Goal: Find specific page/section: Find specific page/section

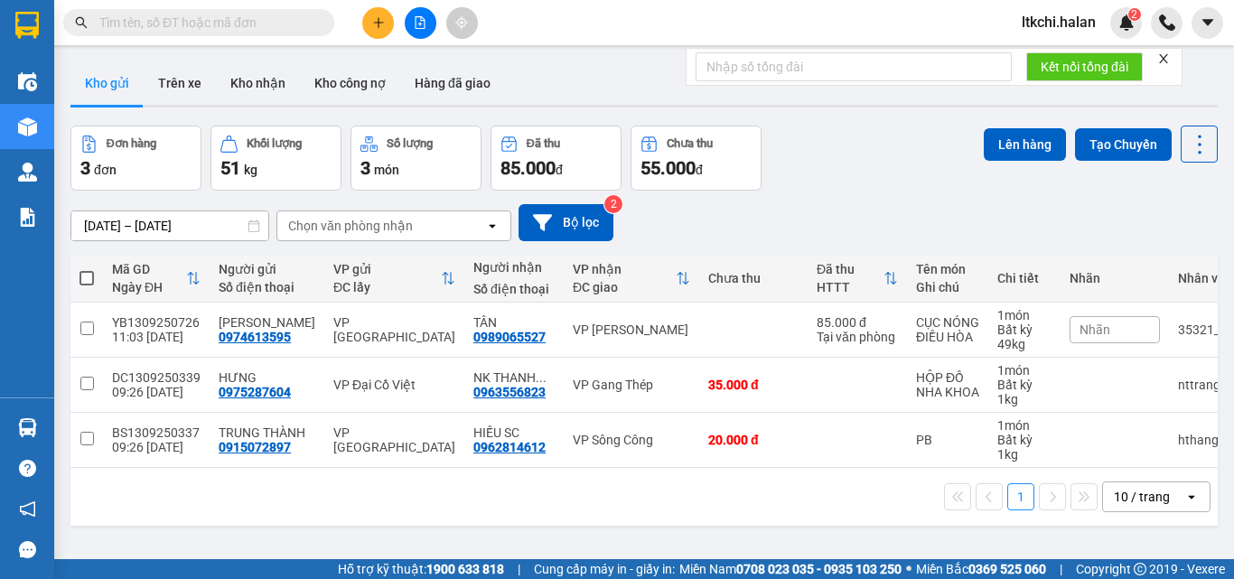
click at [818, 165] on div "Đơn hàng 3 đơn Khối lượng 51 kg Số lượng 3 món Đã thu 85.000 đ Chưa thu 55.000 …" at bounding box center [644, 158] width 1148 height 65
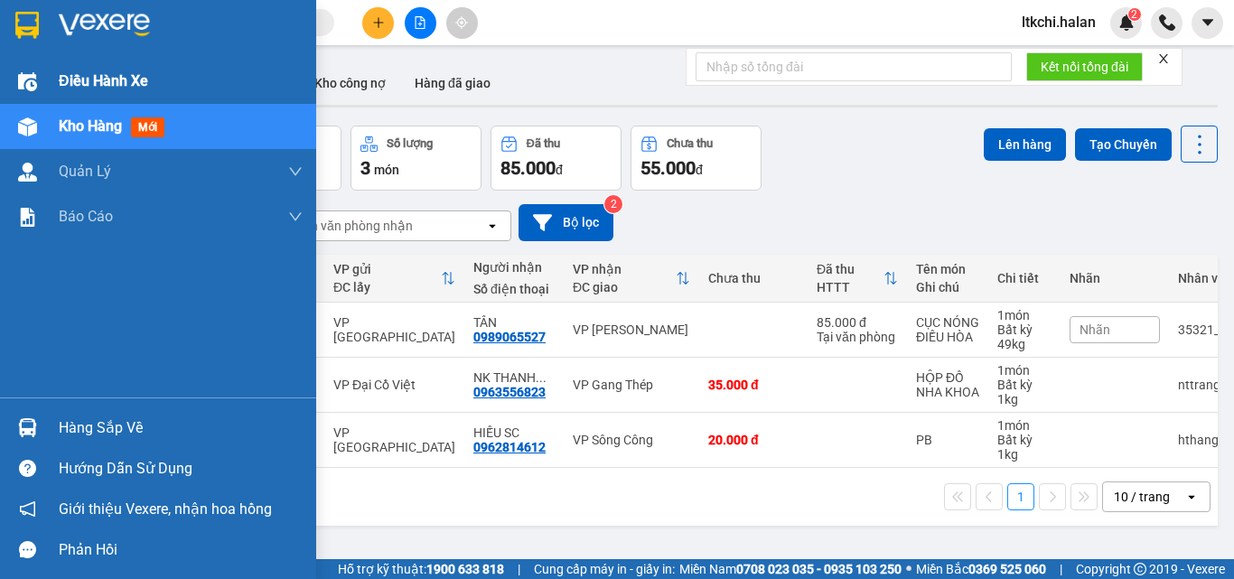
click at [105, 83] on span "Điều hành xe" at bounding box center [103, 81] width 89 height 23
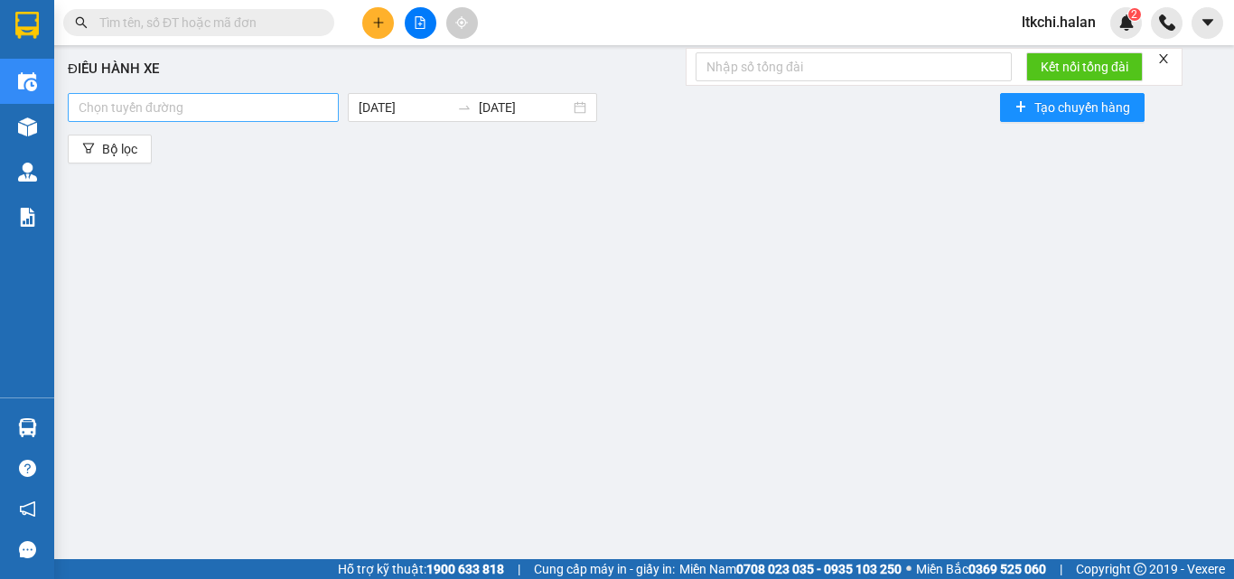
click at [249, 105] on div at bounding box center [203, 108] width 262 height 22
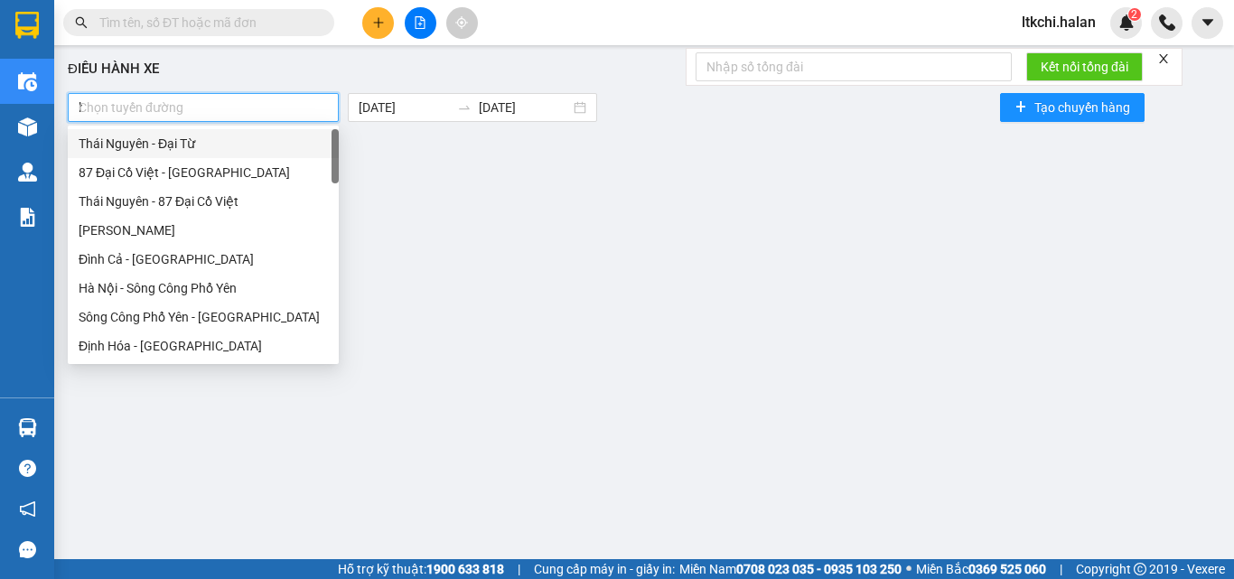
type input "hn"
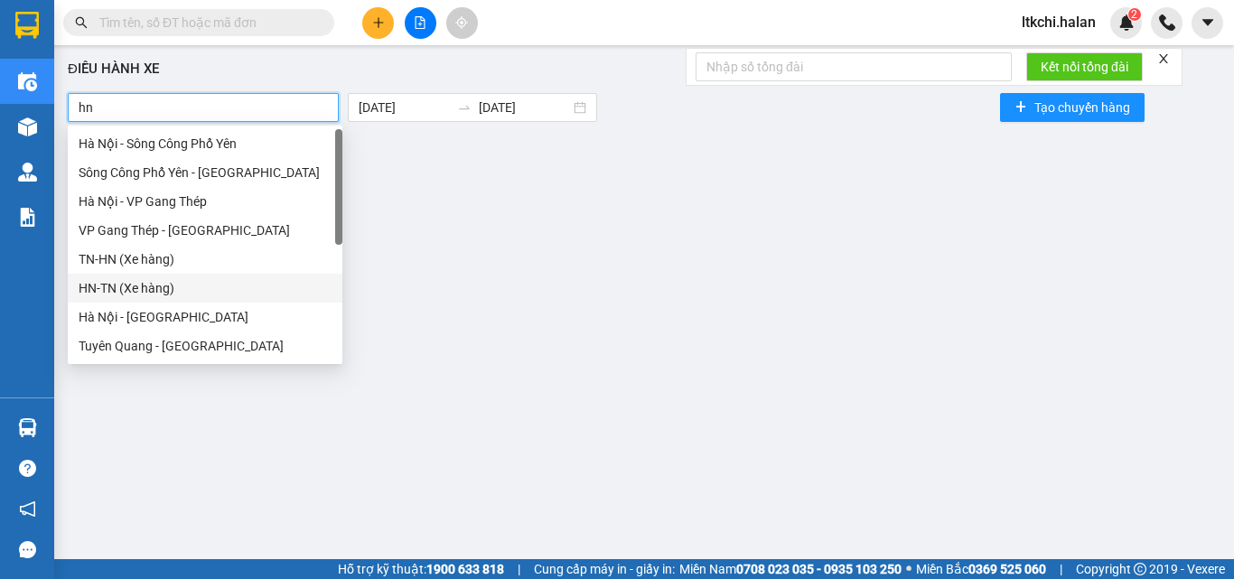
click at [148, 292] on div "HN-TN (Xe hàng)" at bounding box center [205, 288] width 253 height 20
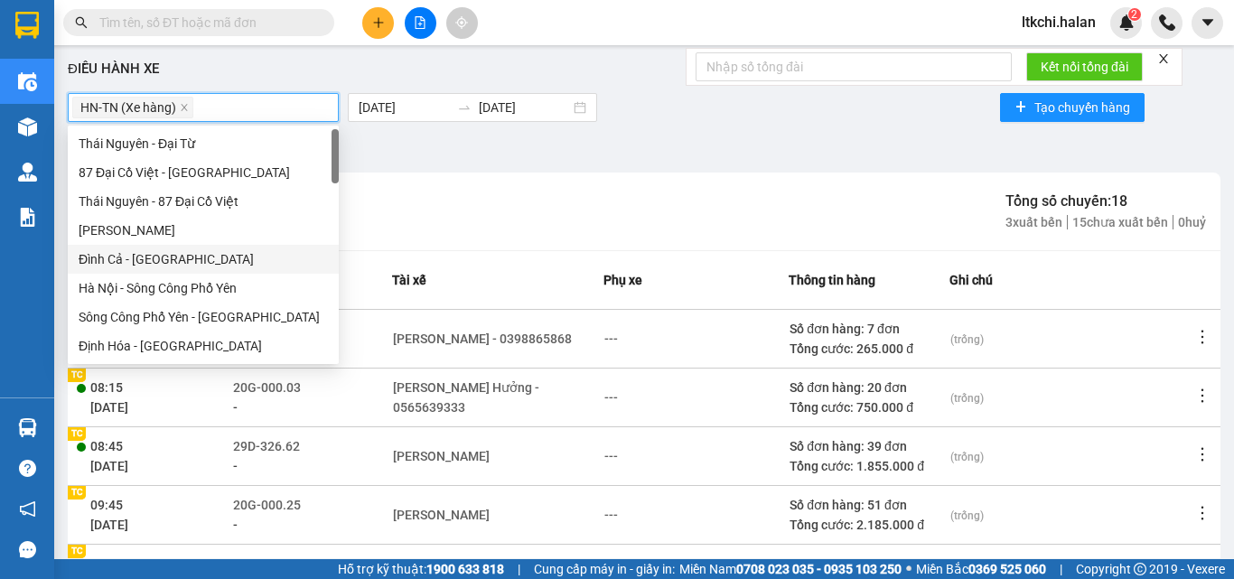
click at [444, 142] on div "Bộ lọc" at bounding box center [644, 149] width 1153 height 29
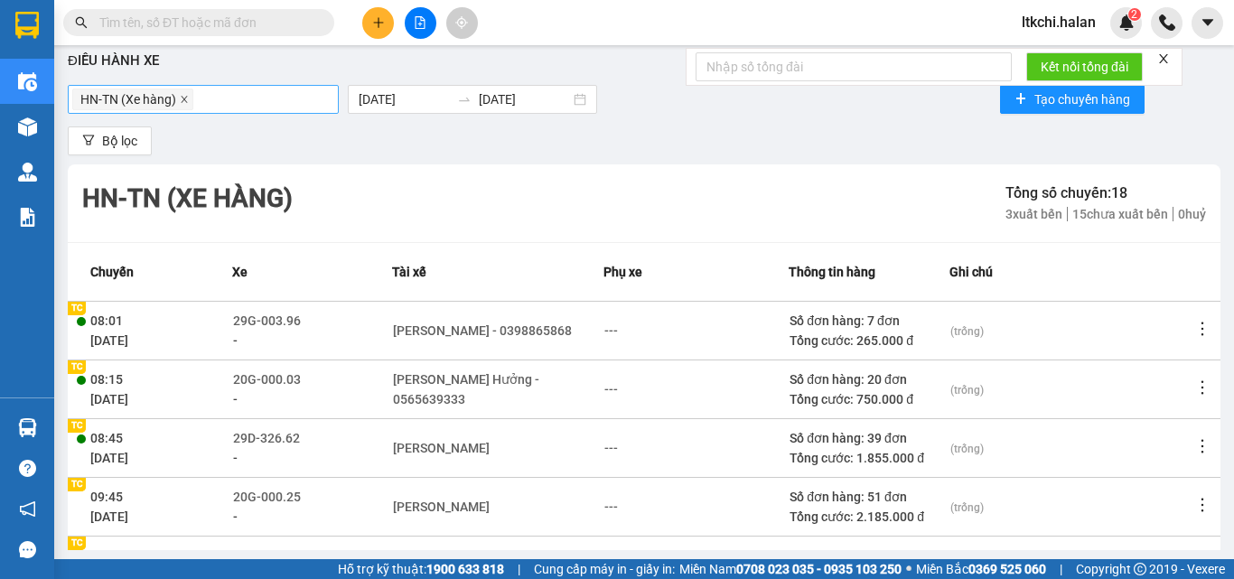
click at [183, 97] on icon "close" at bounding box center [184, 99] width 9 height 9
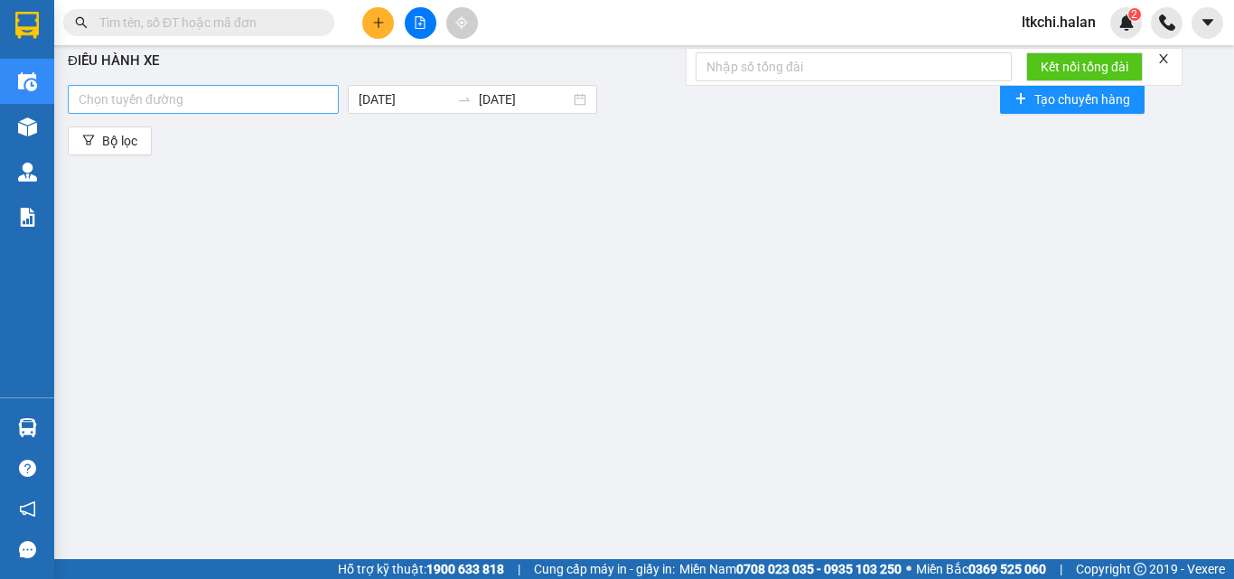
click at [183, 98] on div at bounding box center [203, 100] width 262 height 22
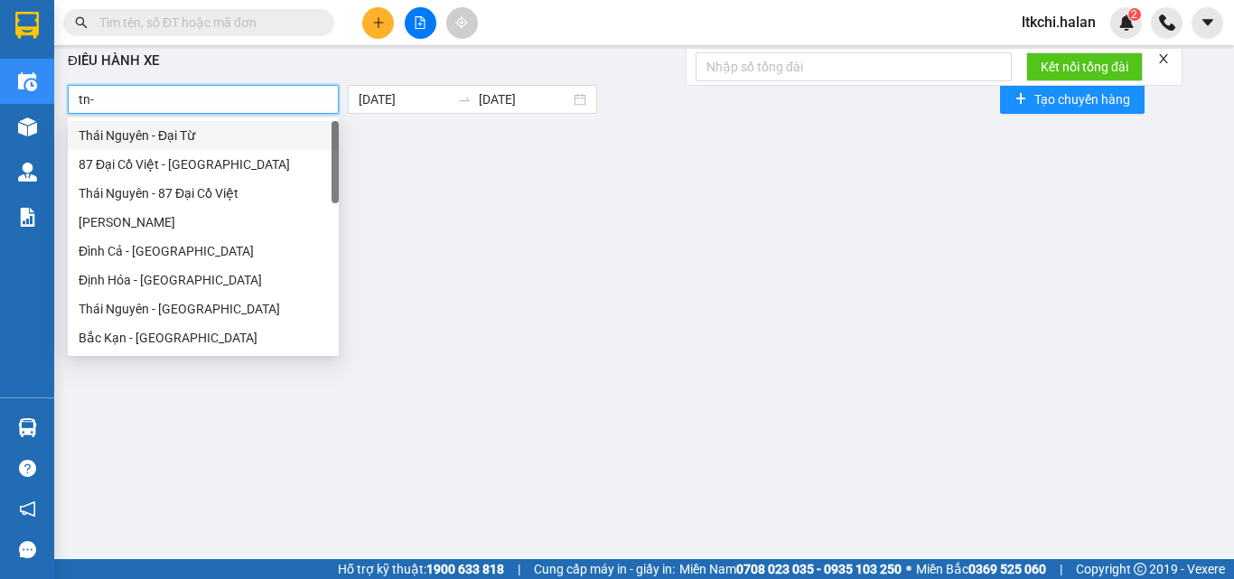
type input "tn-h"
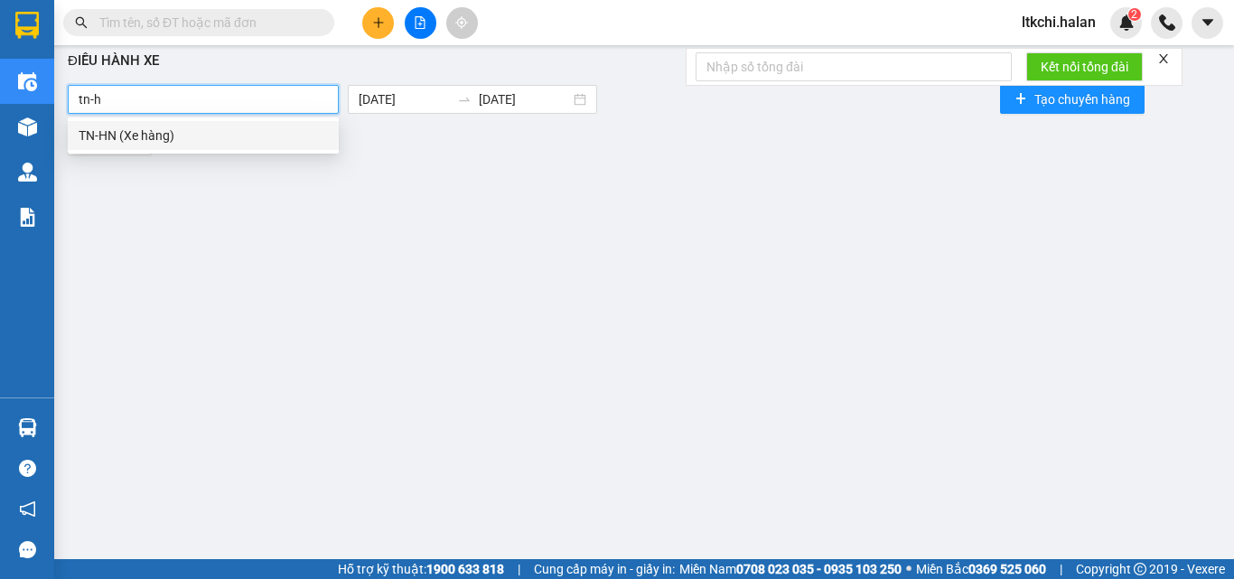
click at [175, 145] on div "TN-HN (Xe hàng)" at bounding box center [203, 135] width 271 height 29
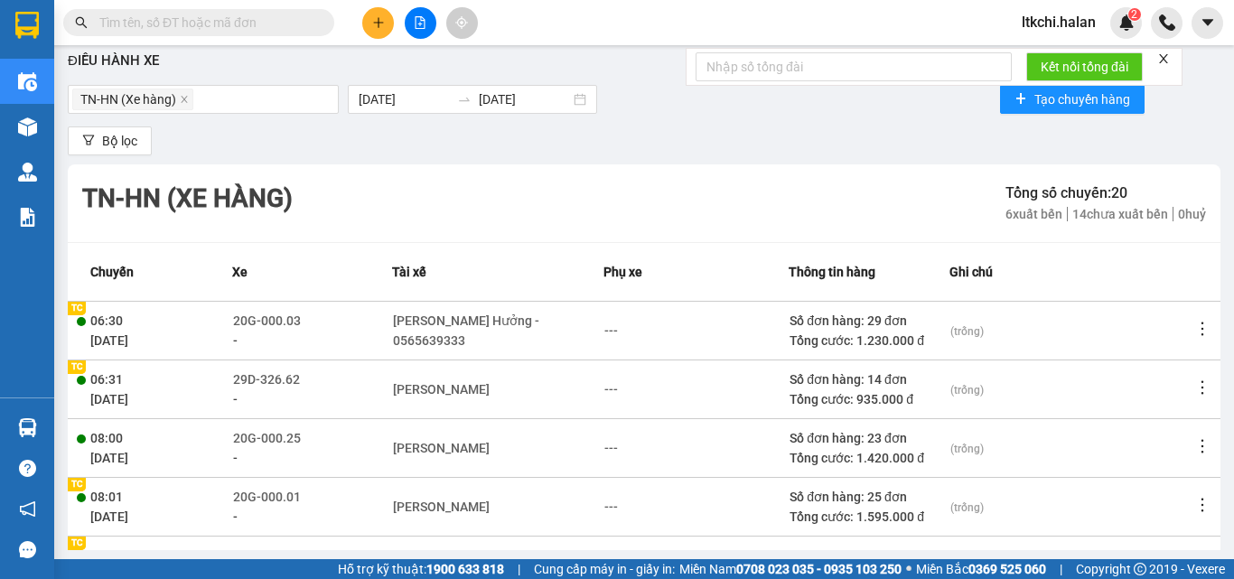
click at [497, 134] on div "Bộ lọc" at bounding box center [644, 141] width 1153 height 29
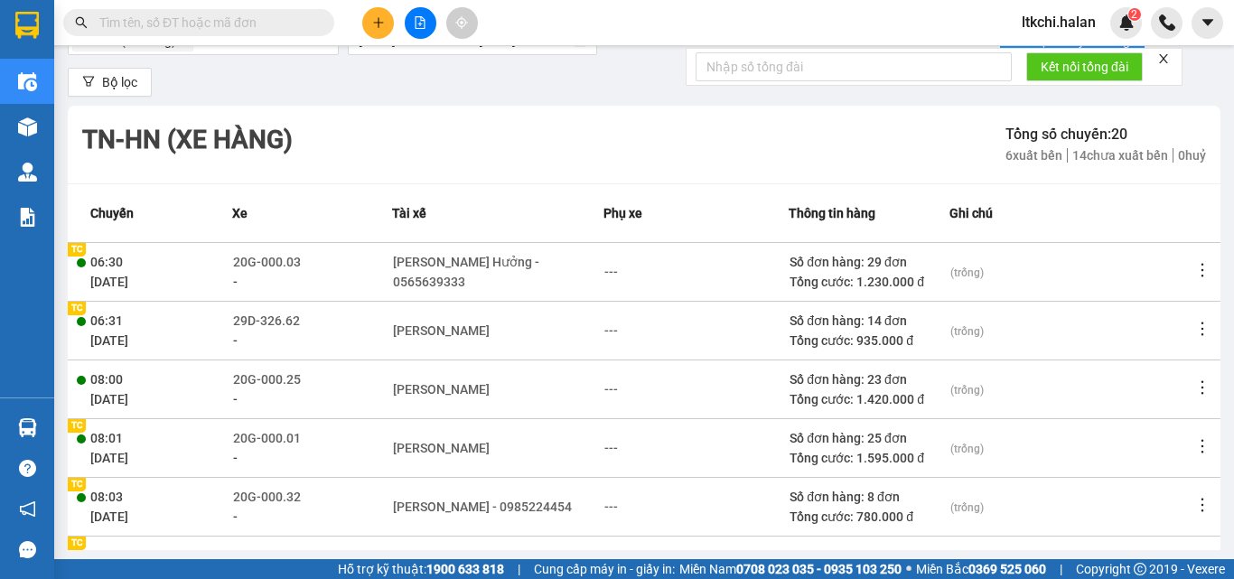
scroll to position [90, 0]
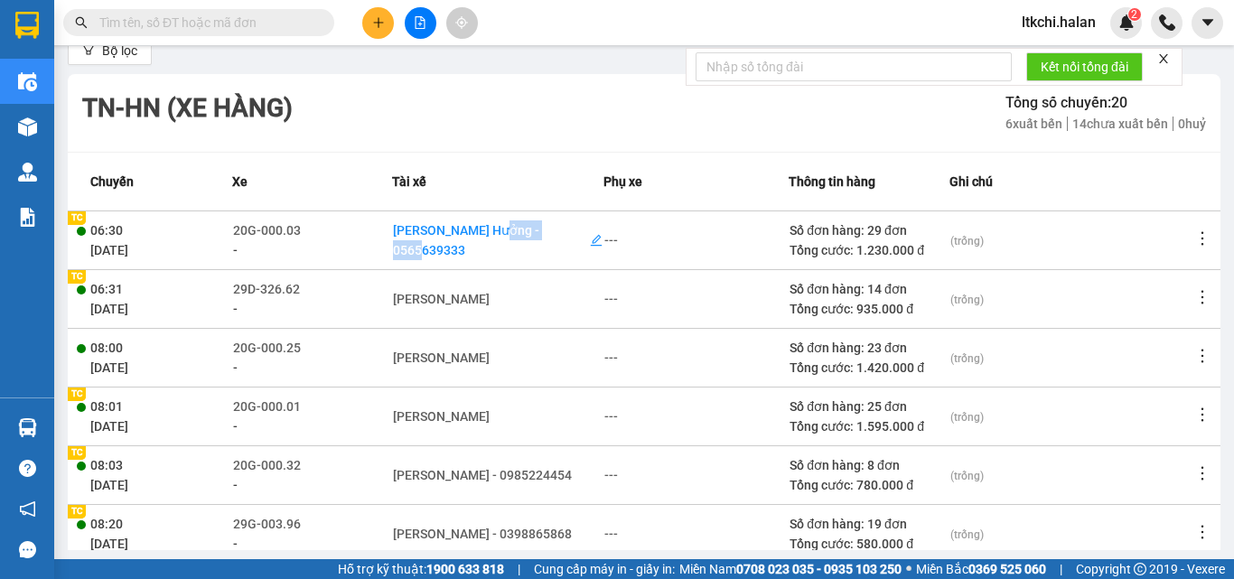
drag, startPoint x: 505, startPoint y: 246, endPoint x: 574, endPoint y: 246, distance: 68.7
click at [574, 246] on div "[PERSON_NAME] Hưởng - 0565639333" at bounding box center [489, 241] width 193 height 40
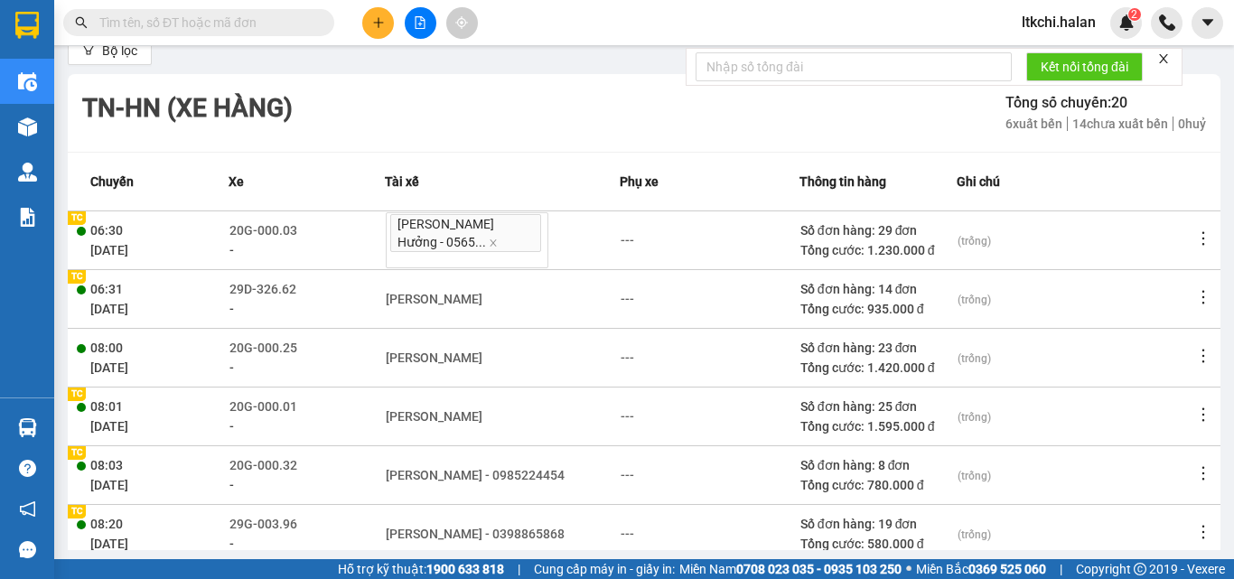
click at [530, 160] on th "Tài xế" at bounding box center [502, 181] width 235 height 59
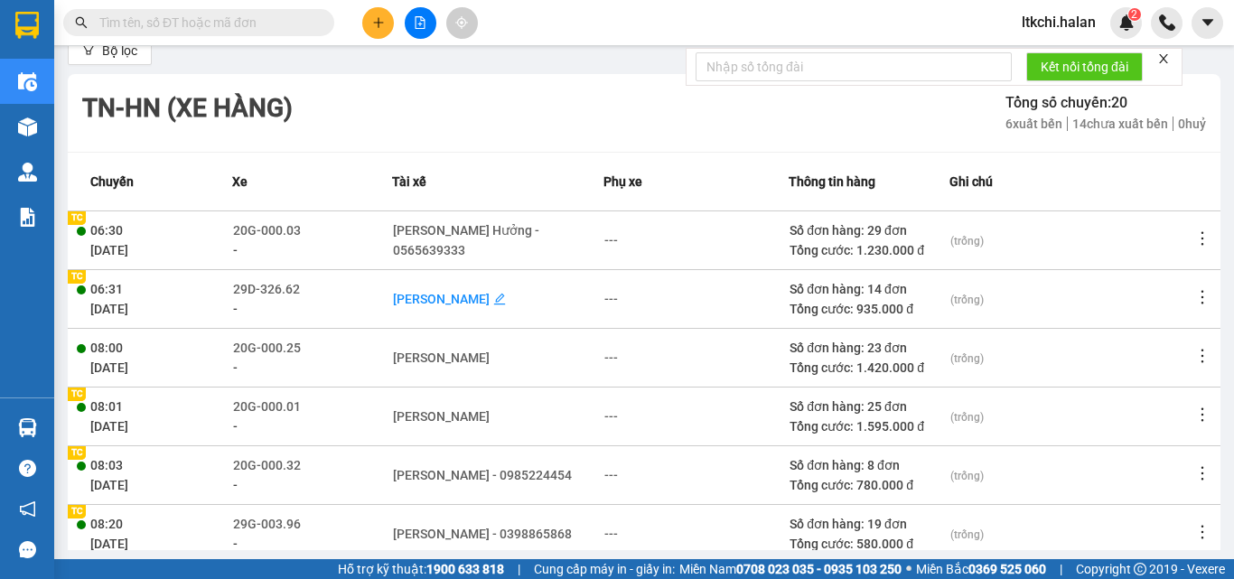
click at [398, 304] on div "[PERSON_NAME]" at bounding box center [441, 299] width 97 height 20
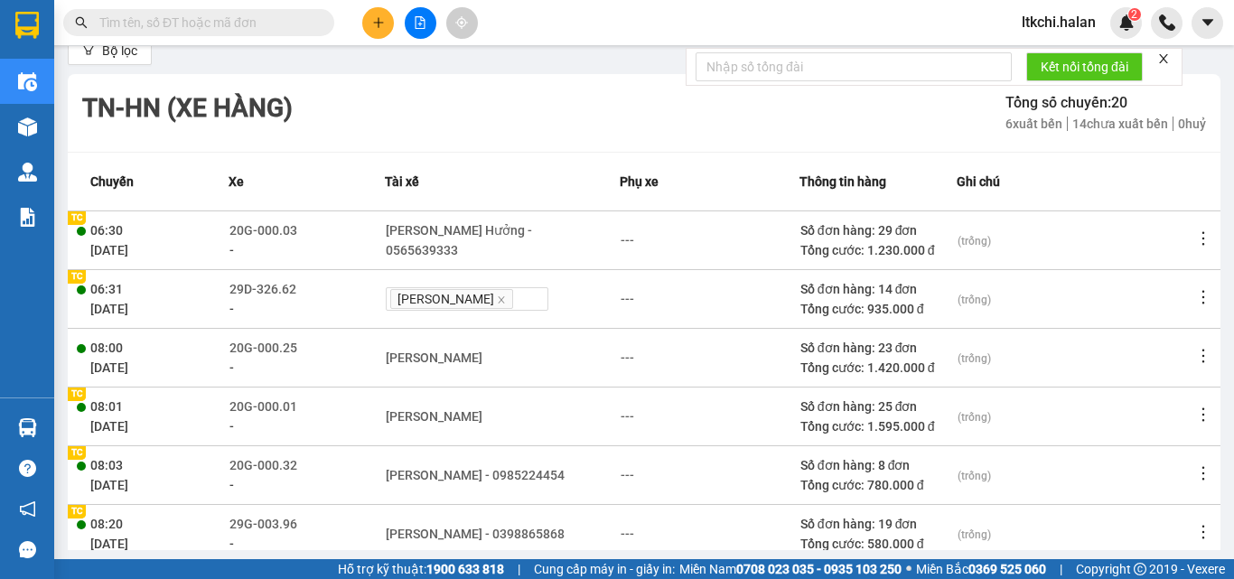
click at [1065, 165] on th "Ghi chú" at bounding box center [1075, 181] width 237 height 59
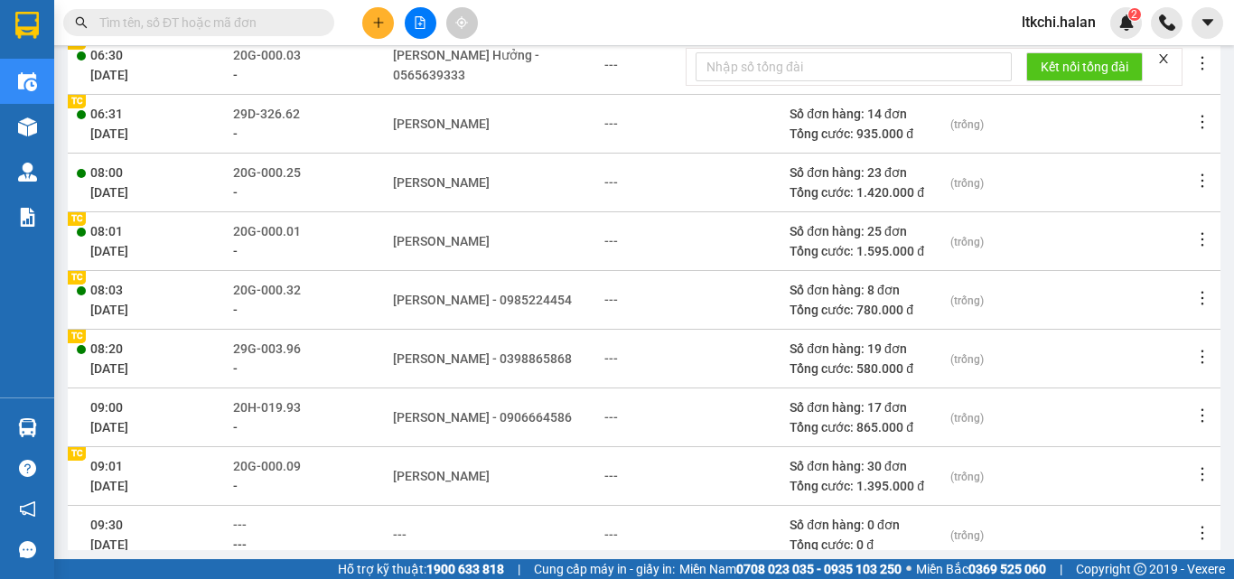
scroll to position [271, 0]
